Goal: Task Accomplishment & Management: Complete application form

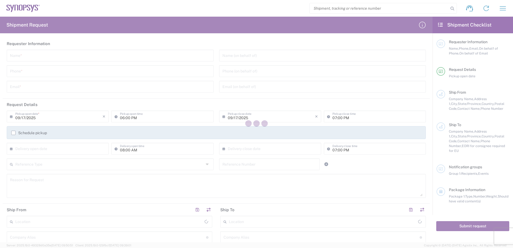
type input "[GEOGRAPHIC_DATA]"
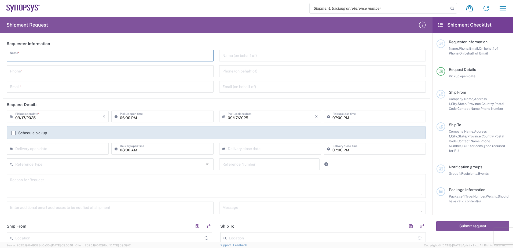
click at [26, 55] on input "text" at bounding box center [110, 54] width 201 height 9
type input "[PERSON_NAME]"
type input "9787608048"
type input "[EMAIL_ADDRESS][DOMAIN_NAME]"
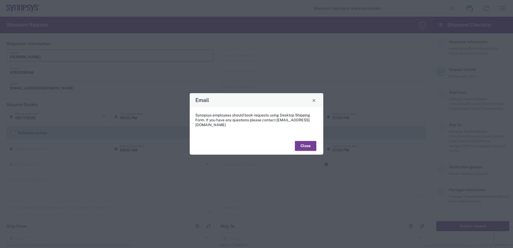
click at [308, 142] on button "Close" at bounding box center [305, 146] width 21 height 10
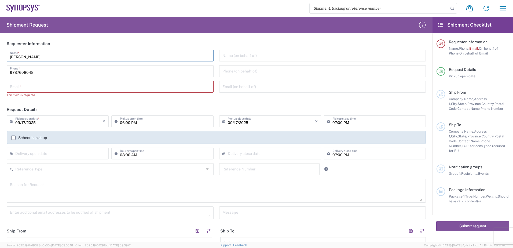
click at [34, 24] on h2 "Shipment Request" at bounding box center [27, 25] width 42 height 6
click at [19, 5] on icon at bounding box center [23, 9] width 34 height 8
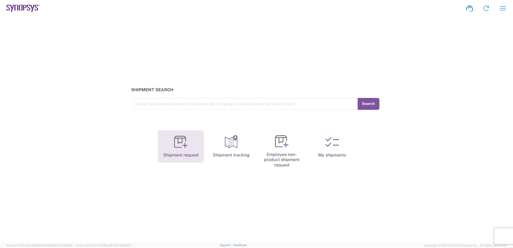
click at [184, 146] on icon at bounding box center [185, 145] width 5 height 5
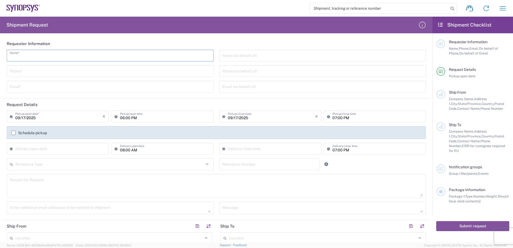
click at [60, 55] on input "text" at bounding box center [110, 54] width 201 height 9
type input "Nicole Carey"
type input "9787608048"
type input "nharris@synopsys.com"
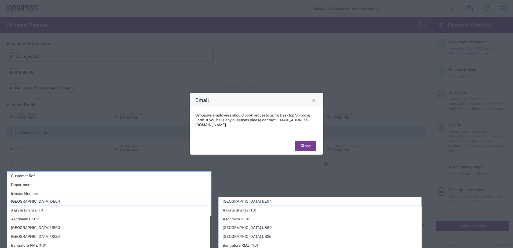
click at [307, 142] on button "Close" at bounding box center [305, 146] width 21 height 10
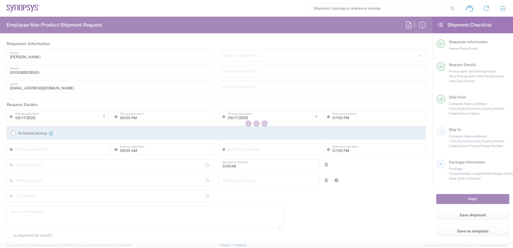
type input "Department"
type input "[GEOGRAPHIC_DATA]"
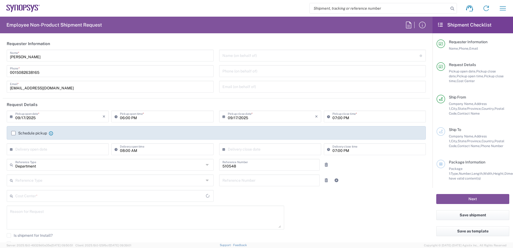
type input "US01, SG, MSIP3, R&D 510548"
type input "[US_STATE]"
type input "[GEOGRAPHIC_DATA]"
type input "Delivered at Place"
type input "Boxborough US8W"
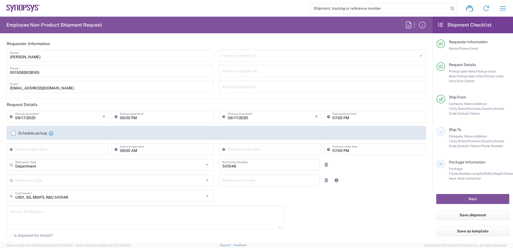
click at [10, 117] on icon at bounding box center [12, 116] width 5 height 9
drag, startPoint x: 63, startPoint y: 153, endPoint x: 67, endPoint y: 158, distance: 5.6
click at [66, 158] on span "18" at bounding box center [67, 158] width 8 height 8
type input "09/18/2025"
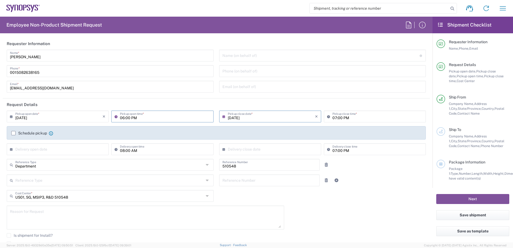
click at [154, 115] on input "06:00 PM" at bounding box center [165, 115] width 90 height 9
click at [112, 114] on div "06:00 PM Pickup open time *" at bounding box center [162, 117] width 102 height 12
click at [121, 119] on input "06:00 PM" at bounding box center [165, 115] width 90 height 9
click at [142, 115] on input "8:00 PM" at bounding box center [165, 115] width 90 height 9
type input "08:00 AM"
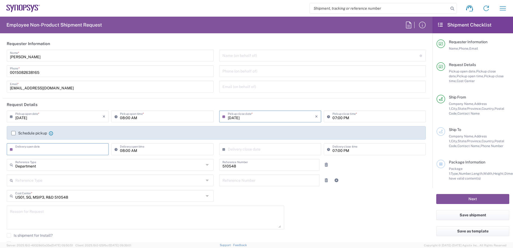
click at [55, 151] on input "text" at bounding box center [58, 148] width 87 height 9
click at [12, 132] on label "Schedule pickup" at bounding box center [29, 133] width 36 height 4
click at [13, 133] on input "Schedule pickup" at bounding box center [13, 133] width 0 height 0
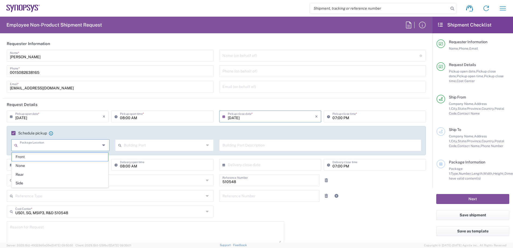
click at [39, 148] on input "text" at bounding box center [60, 144] width 81 height 9
click at [27, 164] on span "None" at bounding box center [60, 166] width 96 height 8
type input "None"
click at [206, 145] on icon at bounding box center [208, 145] width 4 height 9
click at [127, 180] on span "Floor" at bounding box center [163, 183] width 96 height 8
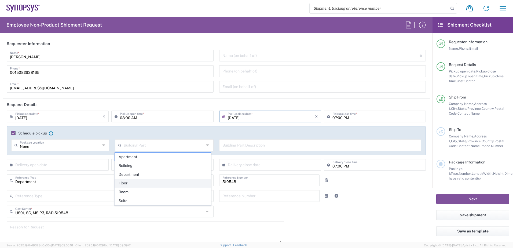
type input "Floor"
click at [229, 147] on input "text" at bounding box center [321, 144] width 196 height 9
type input "3rd floor left off elevator"
click at [48, 165] on input "text" at bounding box center [58, 164] width 87 height 9
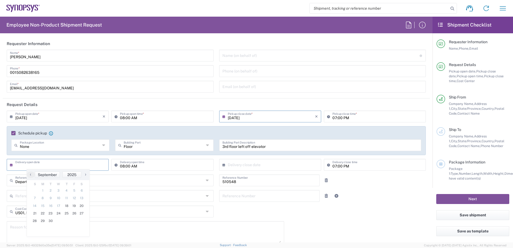
click at [48, 165] on input "text" at bounding box center [58, 164] width 87 height 9
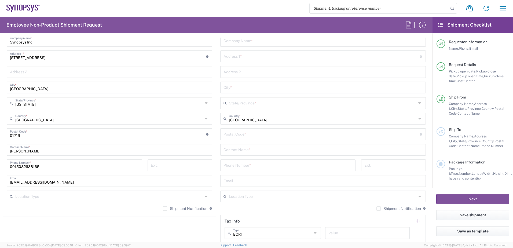
scroll to position [295, 0]
